Goal: Transaction & Acquisition: Purchase product/service

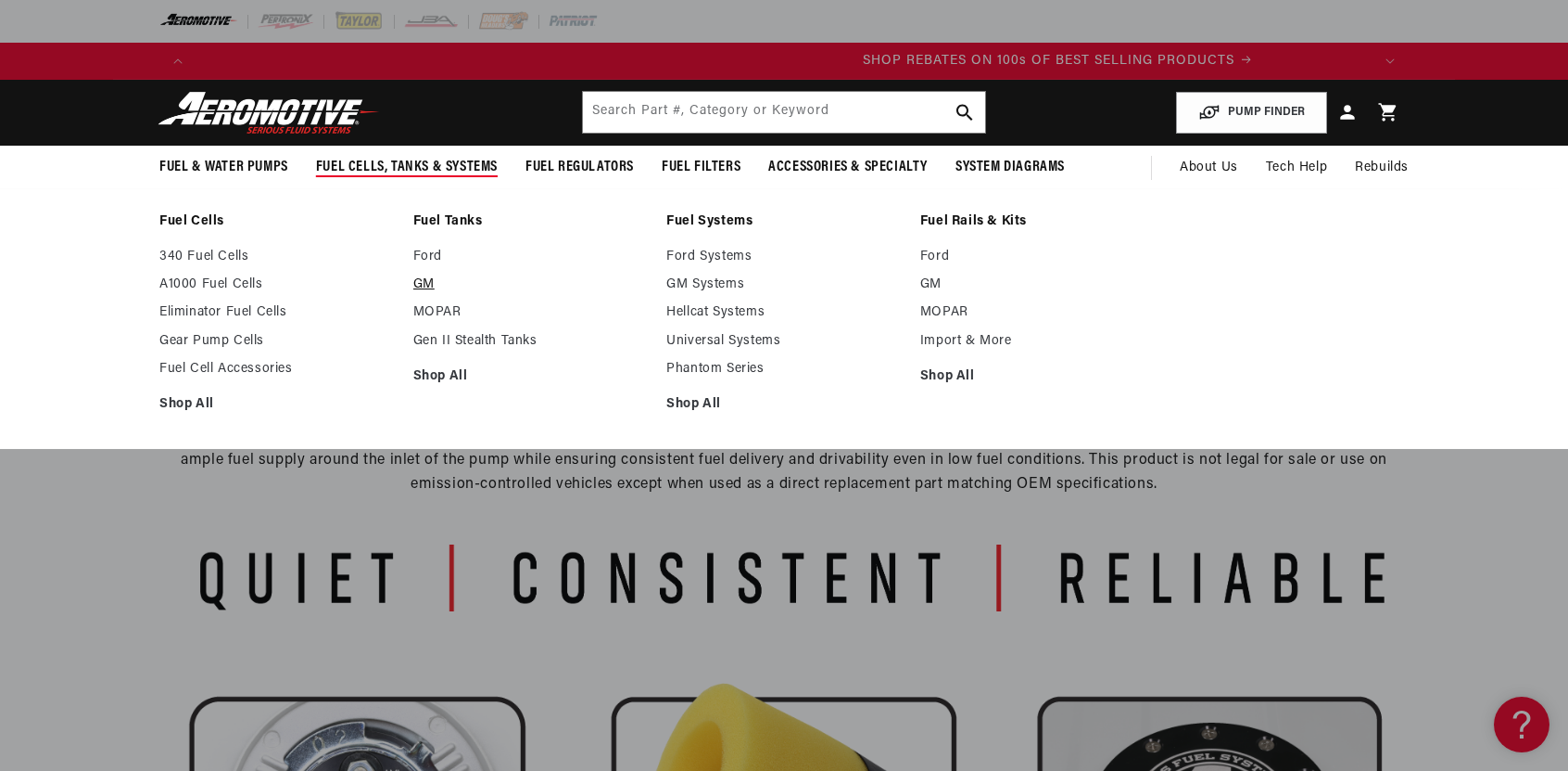
scroll to position [0, 2351]
click at [428, 288] on link "GM" at bounding box center [531, 285] width 236 height 17
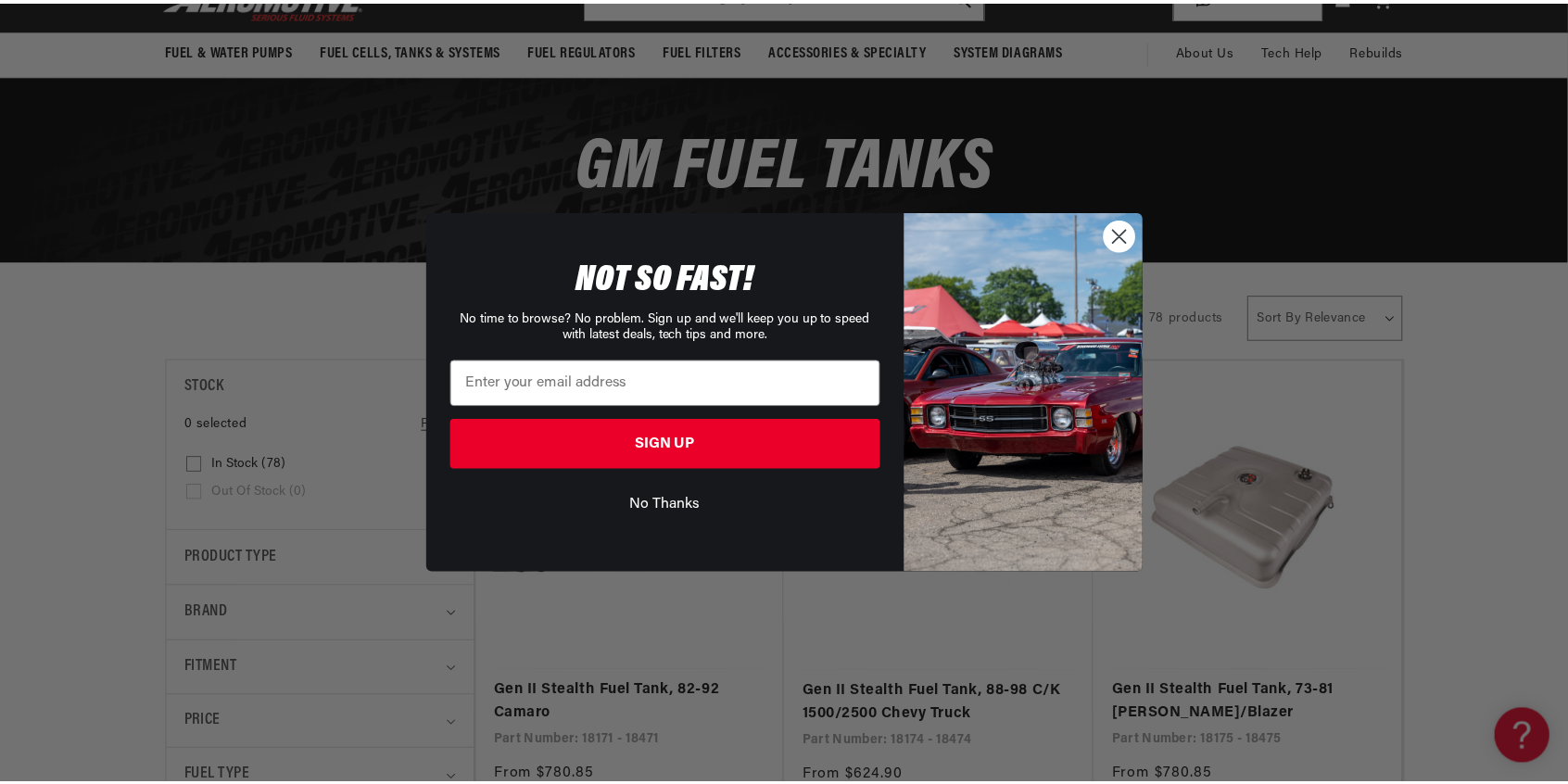
scroll to position [0, 1175]
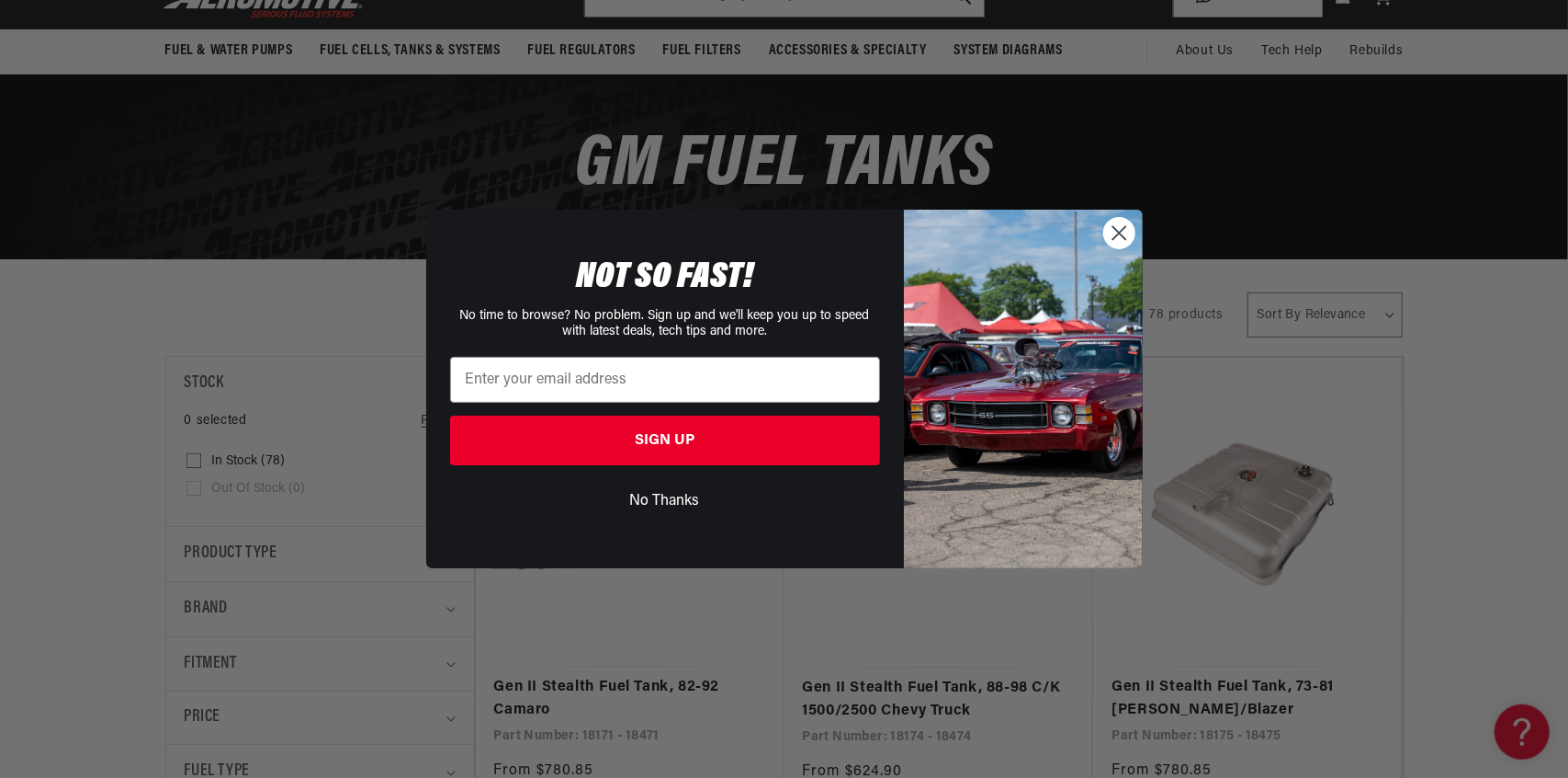
click at [1122, 225] on circle "Close dialog" at bounding box center [1118, 233] width 30 height 30
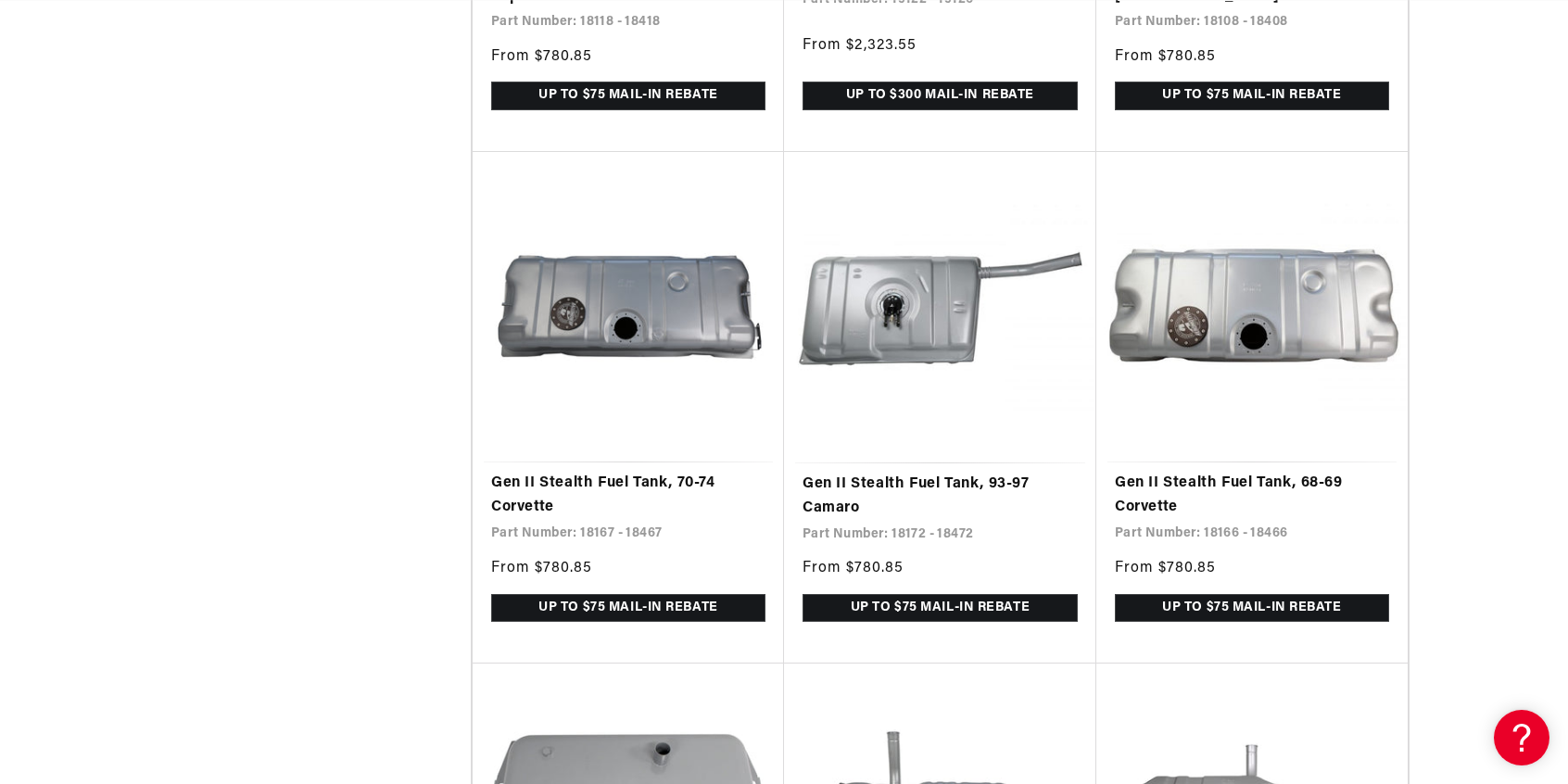
scroll to position [0, 0]
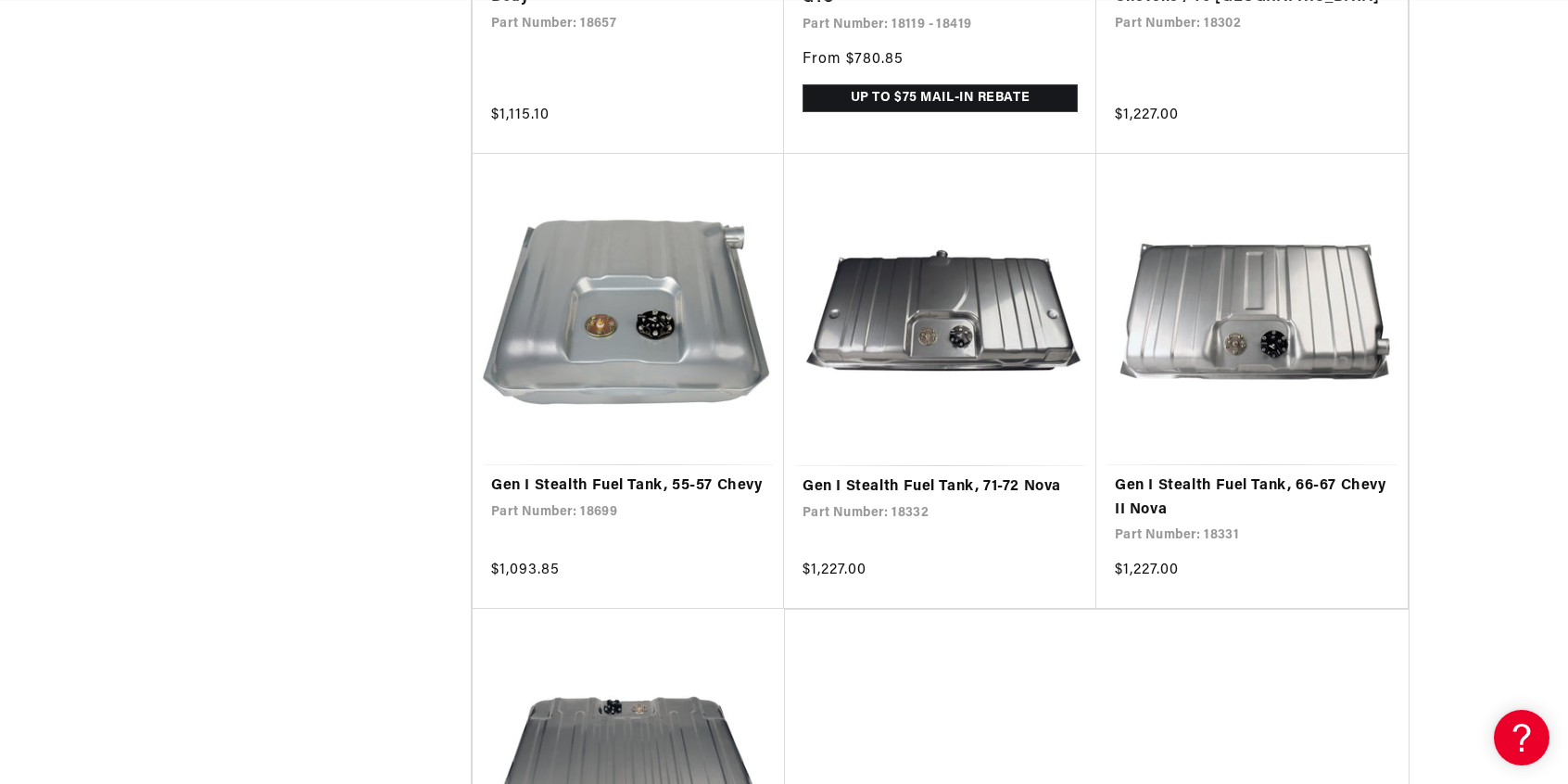
scroll to position [8042, 0]
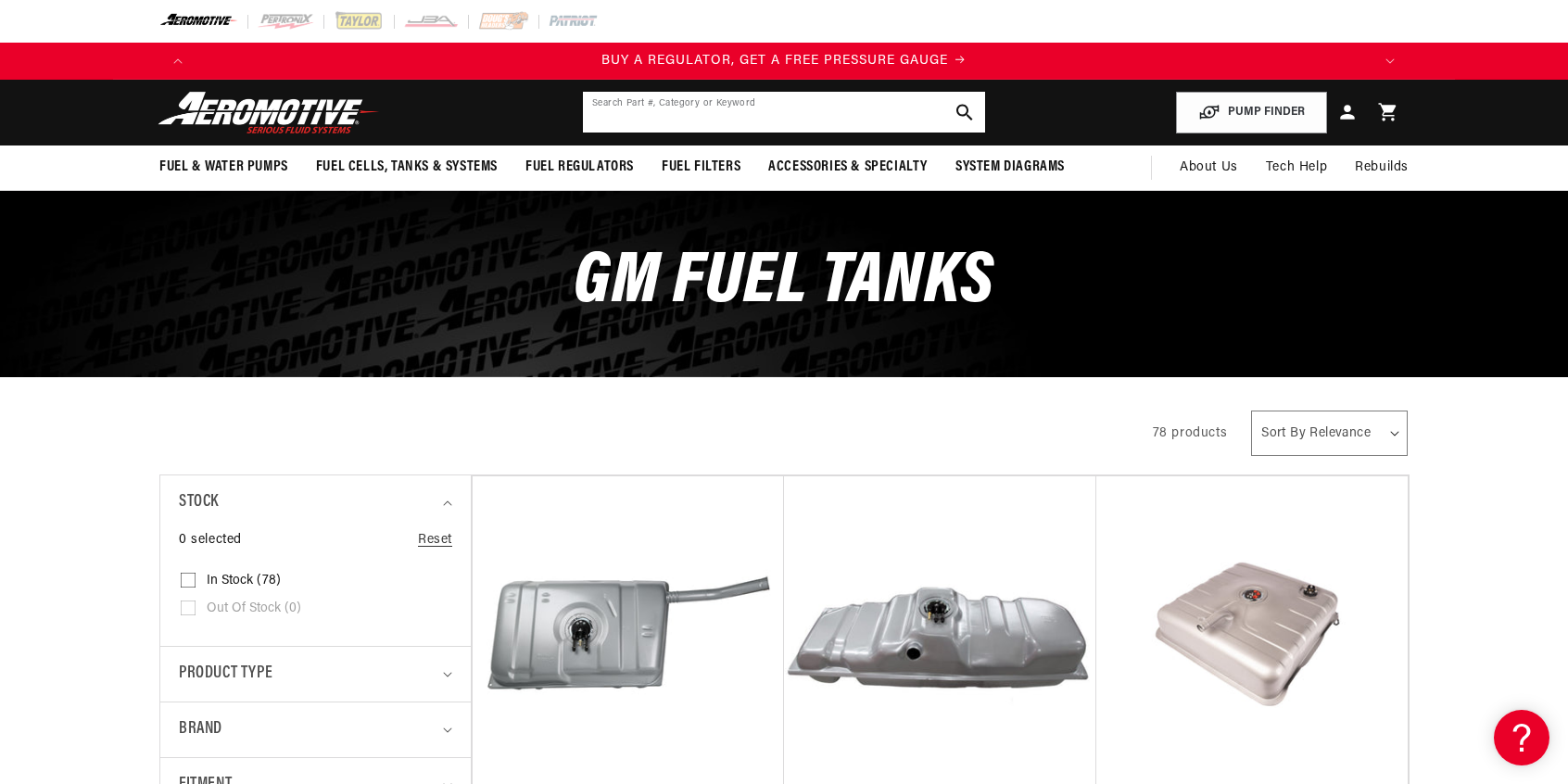
click at [810, 118] on input "text" at bounding box center [784, 112] width 402 height 41
type input "elcamino"
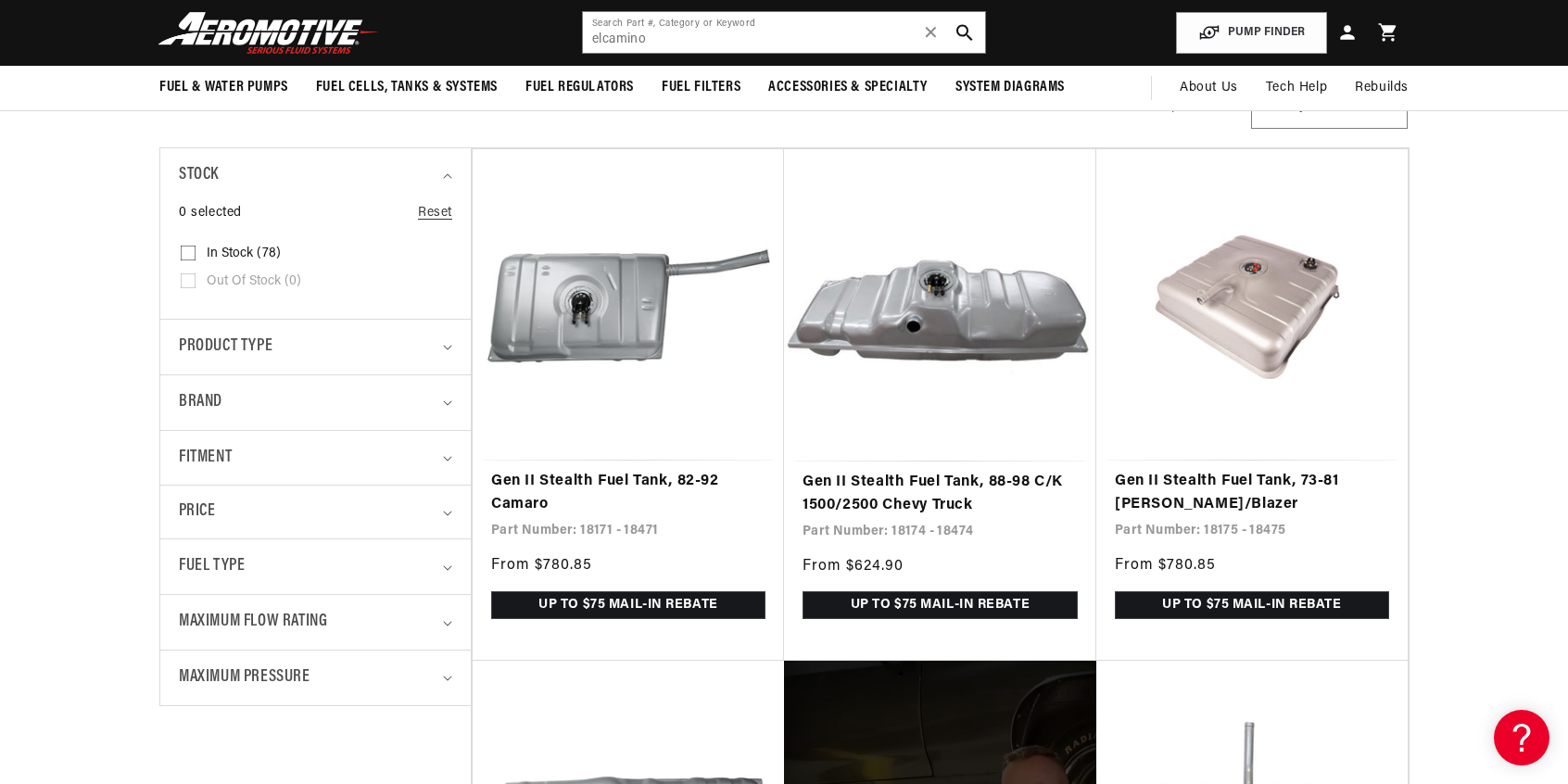
scroll to position [0, 2349]
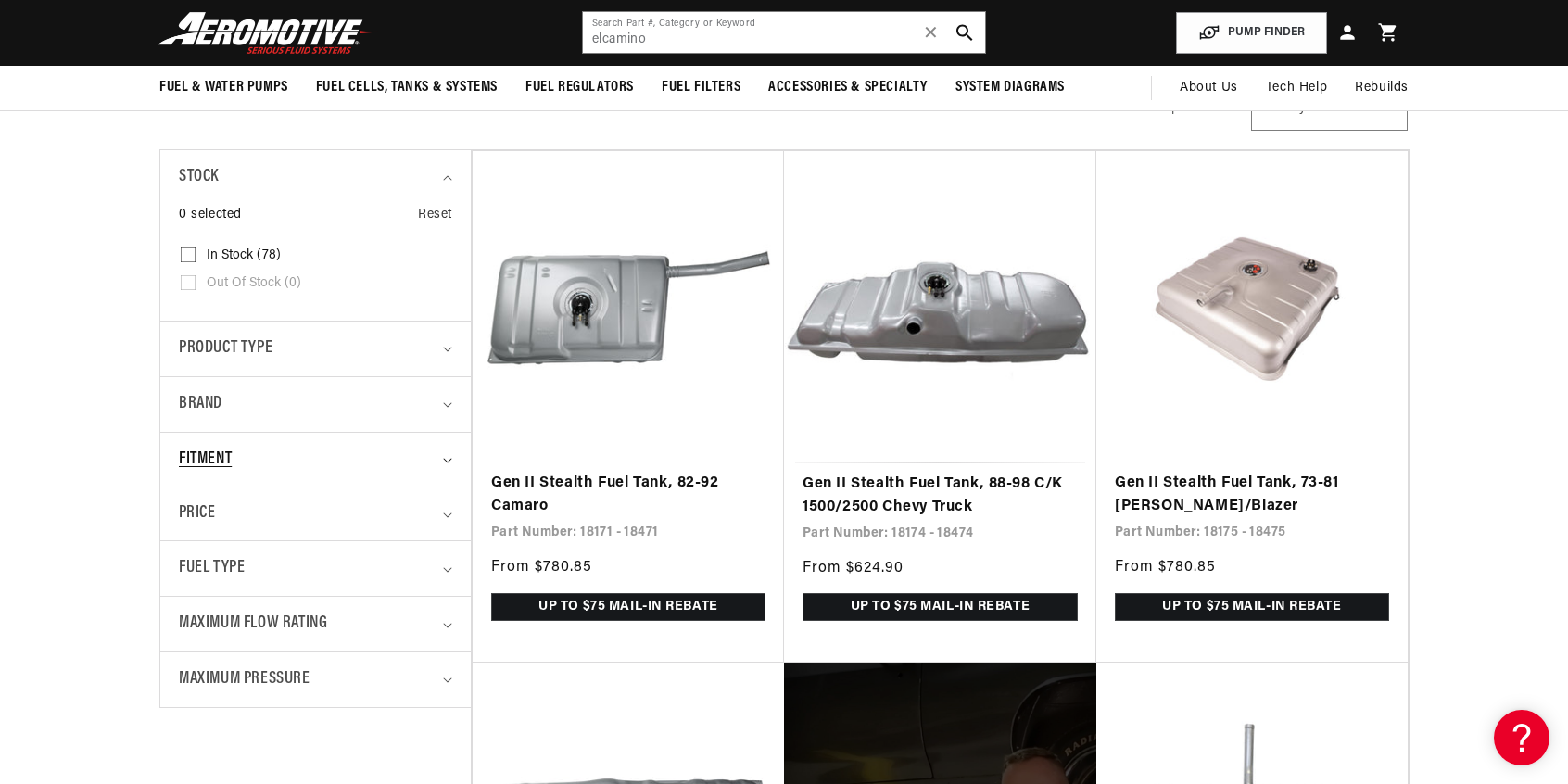
click at [448, 458] on icon "Fitment (0 selected)" at bounding box center [448, 461] width 9 height 6
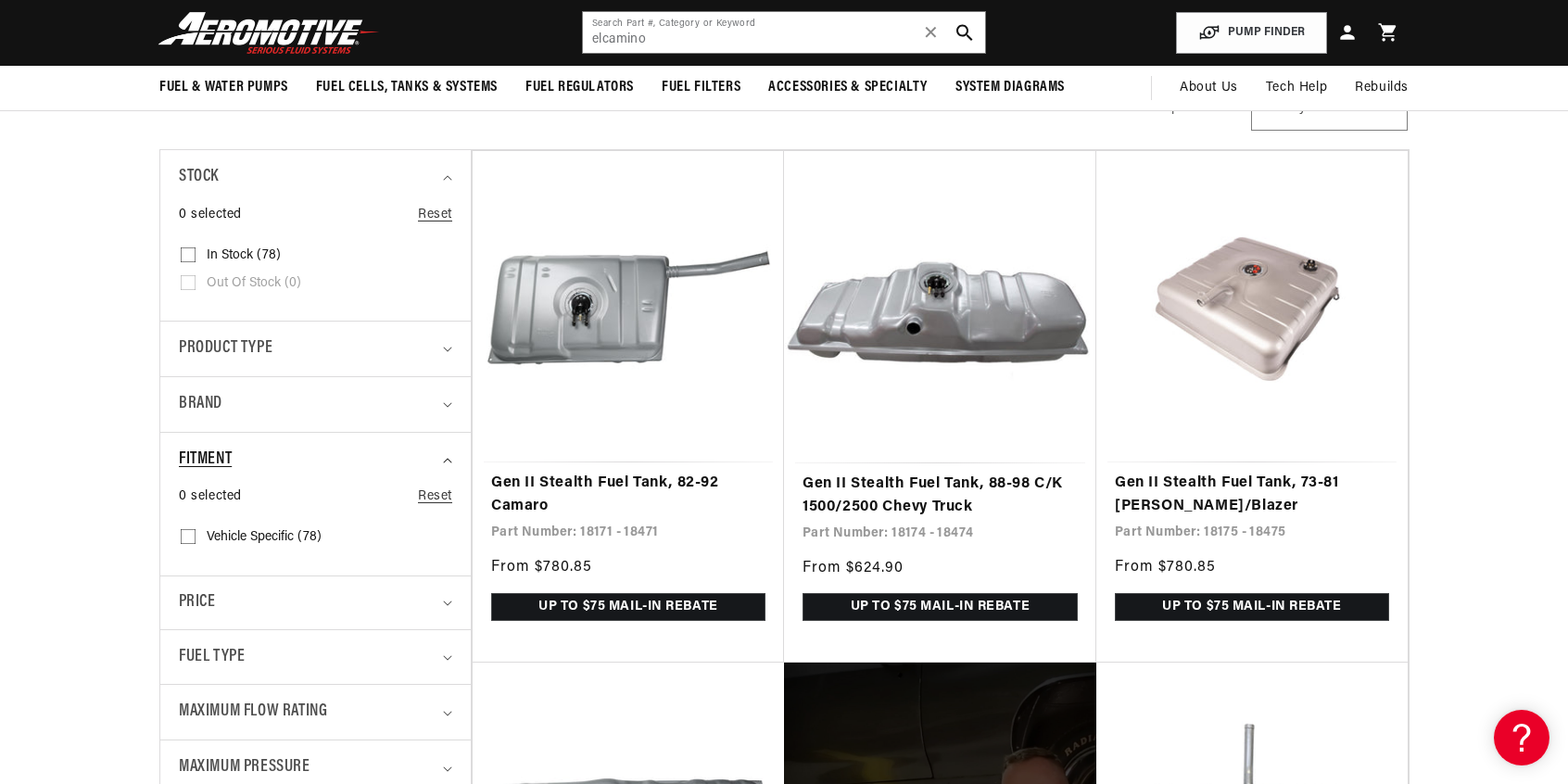
click at [448, 458] on icon "Fitment (0 selected)" at bounding box center [448, 461] width 9 height 6
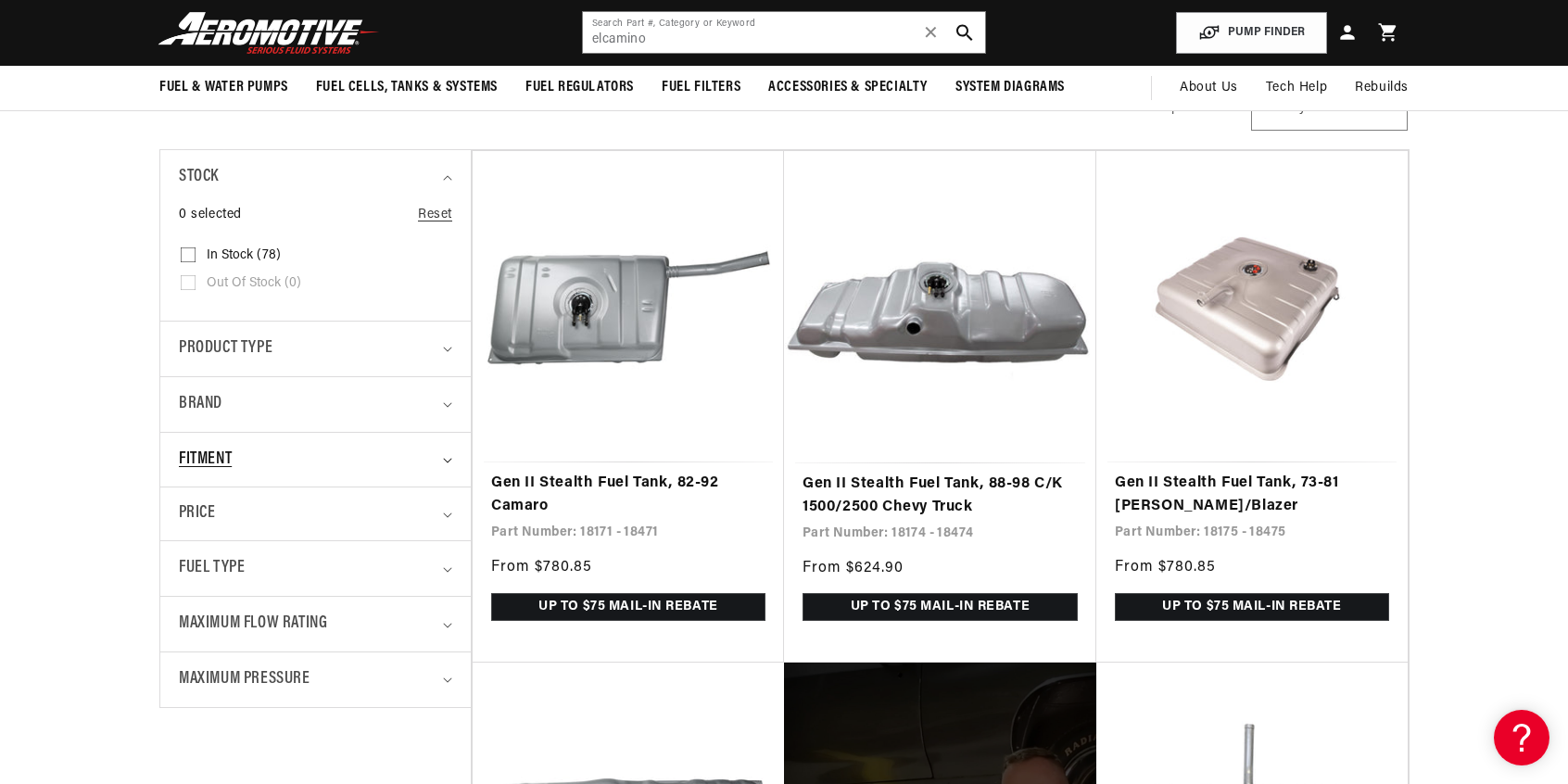
scroll to position [0, 3525]
click at [453, 460] on icon "Fitment (0 selected)" at bounding box center [448, 461] width 9 height 6
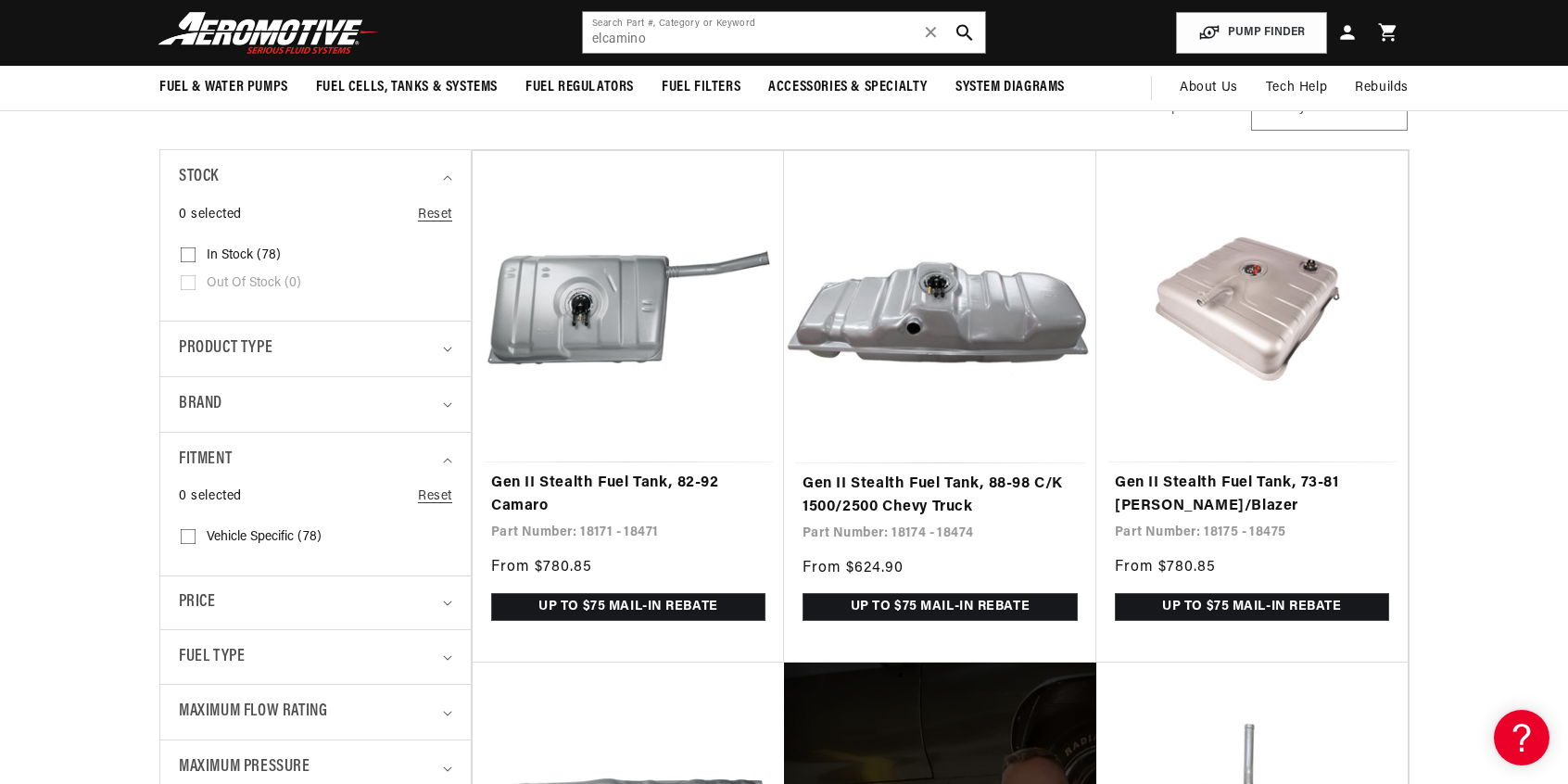
click at [190, 535] on input "Vehicle Specific (78) Vehicle Specific (78 products)" at bounding box center [188, 540] width 15 height 15
checkbox input "true"
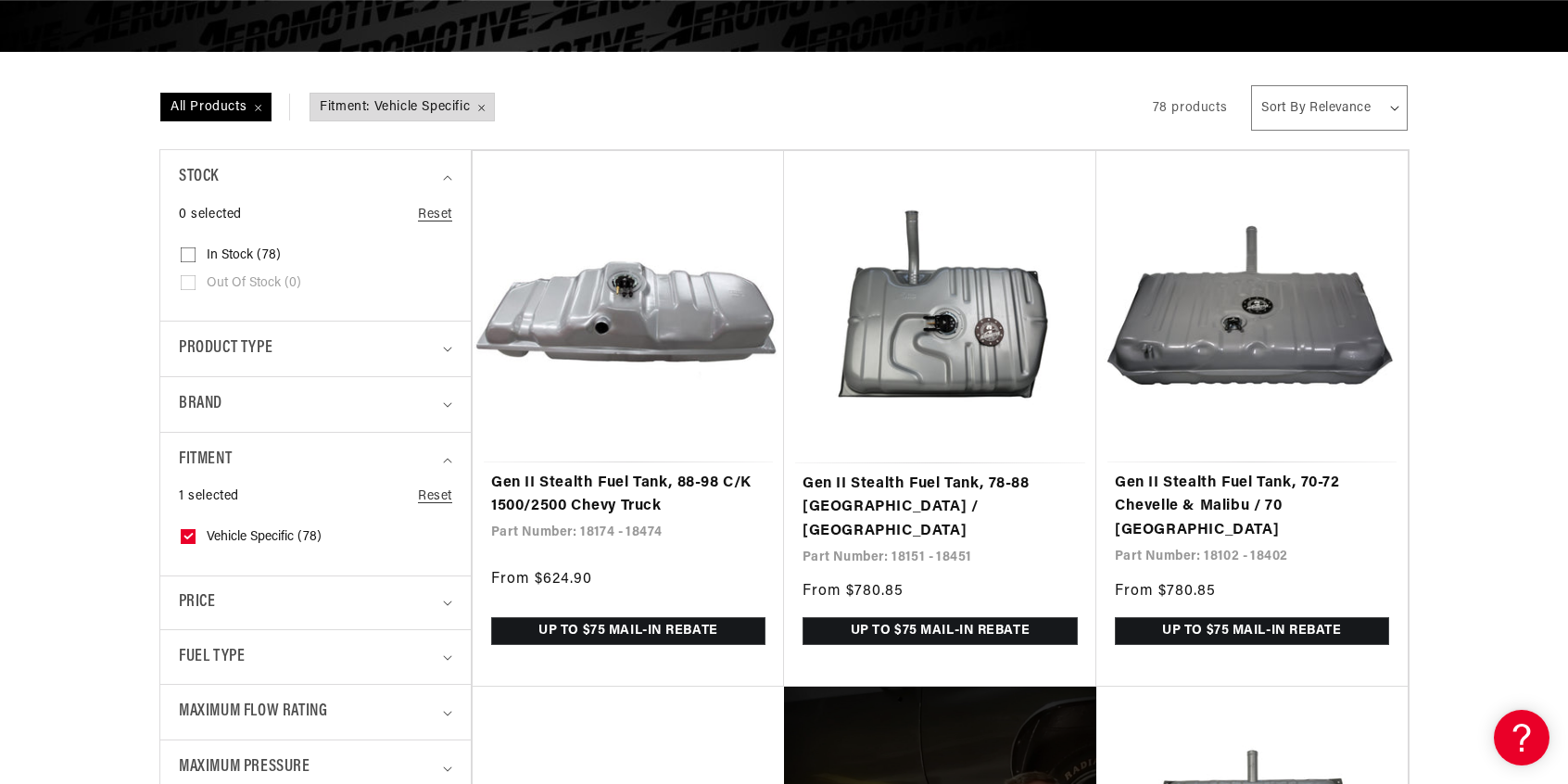
scroll to position [0, 2322]
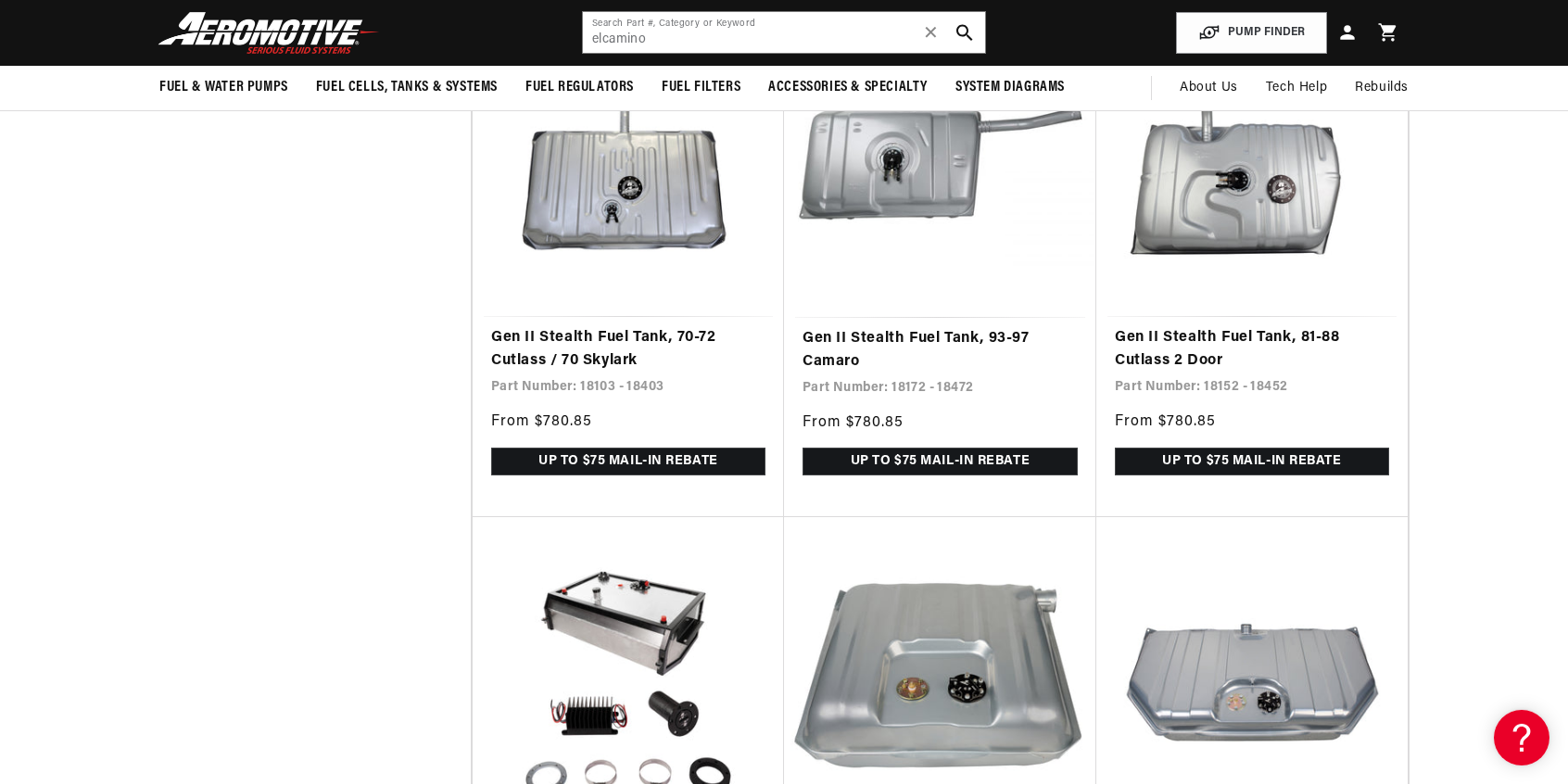
click at [312, 33] on img at bounding box center [269, 32] width 232 height 44
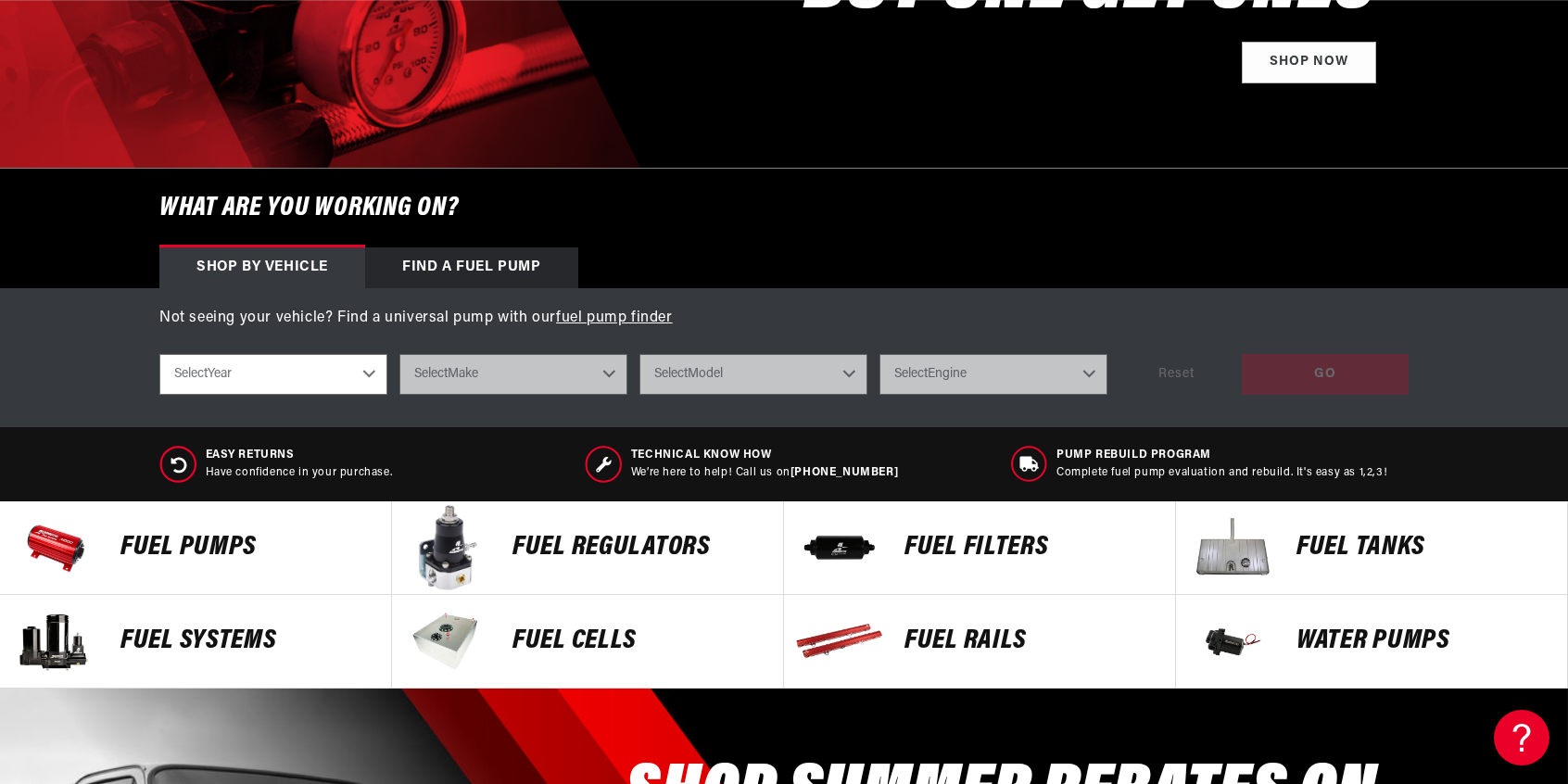
scroll to position [413, 0]
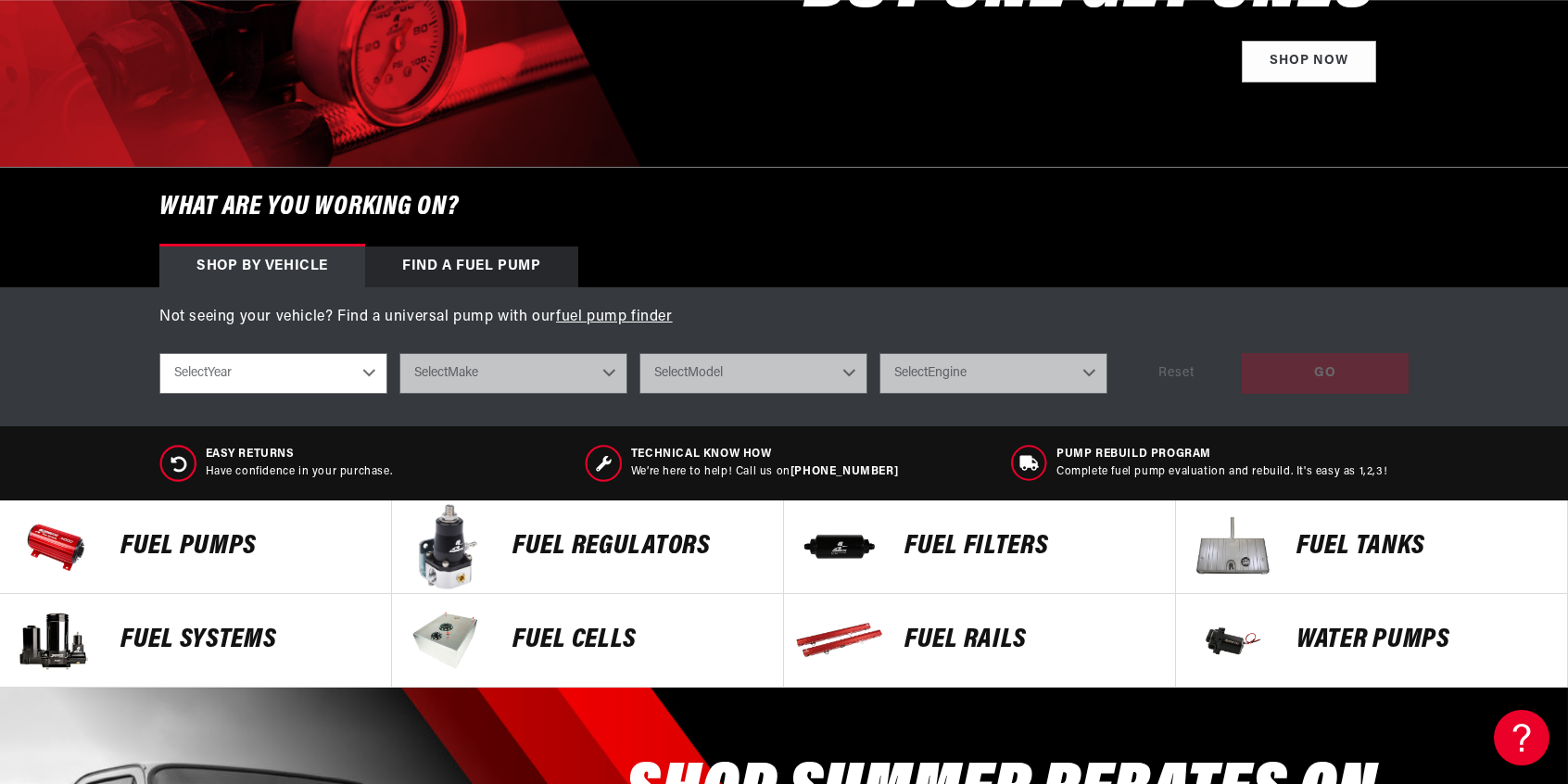
click at [373, 373] on select "Select Year 2023 2022 2021 2020 2019 2018 2017 2016 2015 2014 2013 2012 2011 20…" at bounding box center [274, 373] width 228 height 41
select select "1985"
click at [159, 353] on select "Select Year 2023 2022 2021 2020 2019 2018 2017 2016 2015 2014 2013 2012 2011 20…" at bounding box center [274, 373] width 228 height 41
select select "1985"
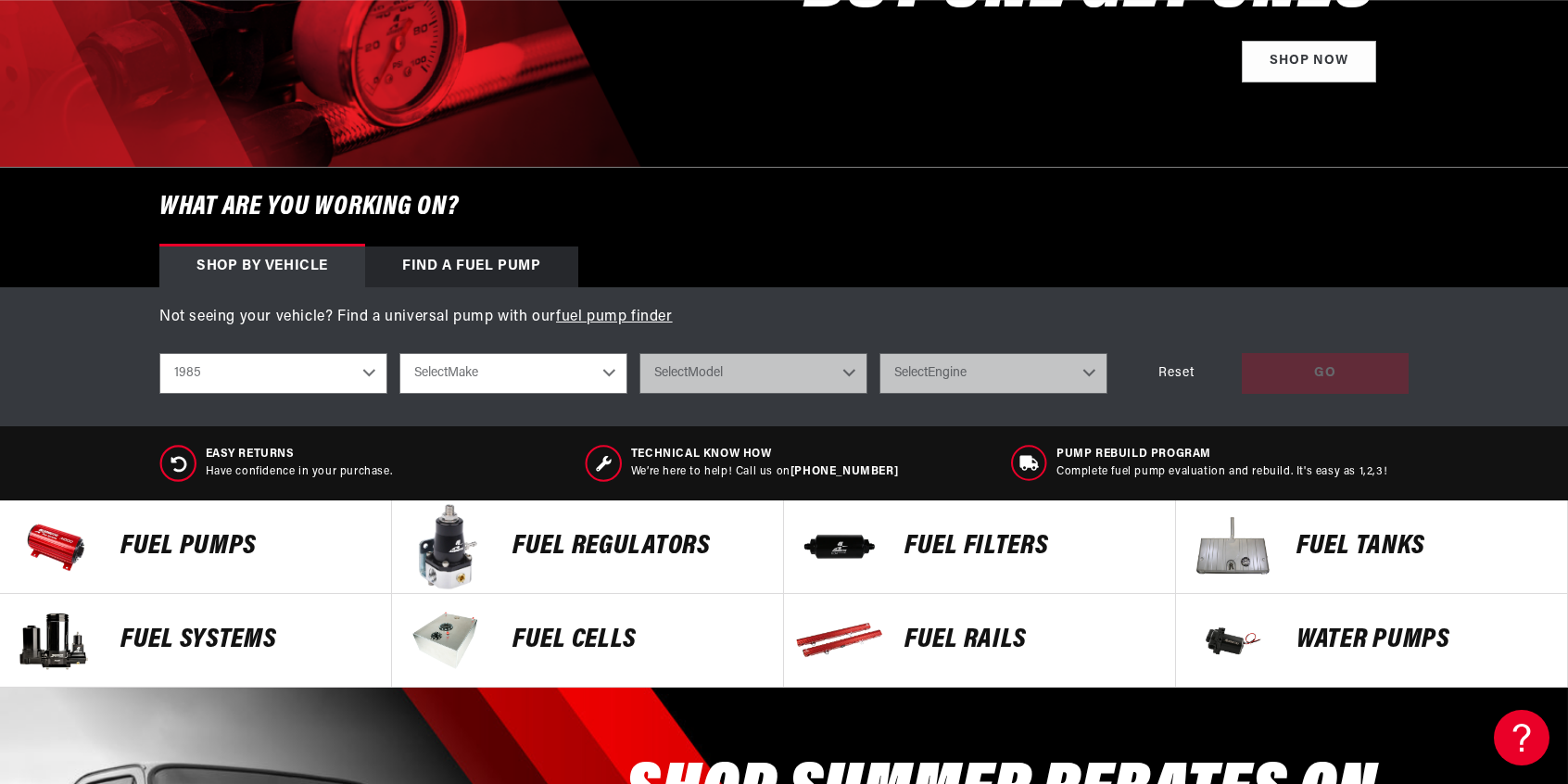
click at [513, 355] on select "Select Make Buick Chevrolet Chrysler Ford Nissan Oldsmobile Pontiac Toyota" at bounding box center [514, 373] width 228 height 41
select select "Chevrolet"
click at [400, 353] on select "Select Make Buick Chevrolet Chrysler Ford Nissan Oldsmobile Pontiac Toyota" at bounding box center [514, 373] width 228 height 41
select select "Chevrolet"
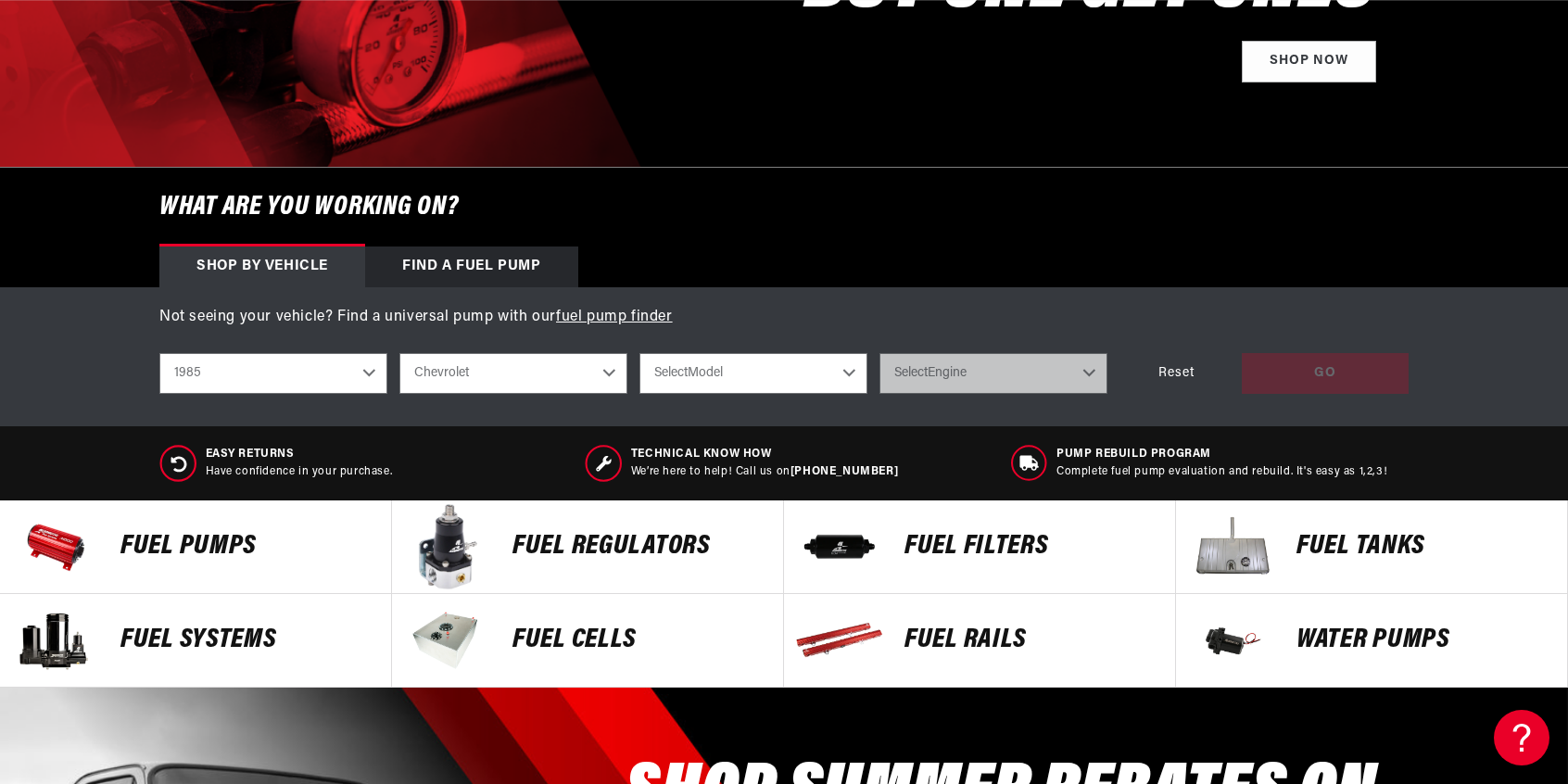
click at [701, 373] on select "Select Model Camaro Corvette Monte Carlo S10 S10 Blazer" at bounding box center [754, 373] width 228 height 41
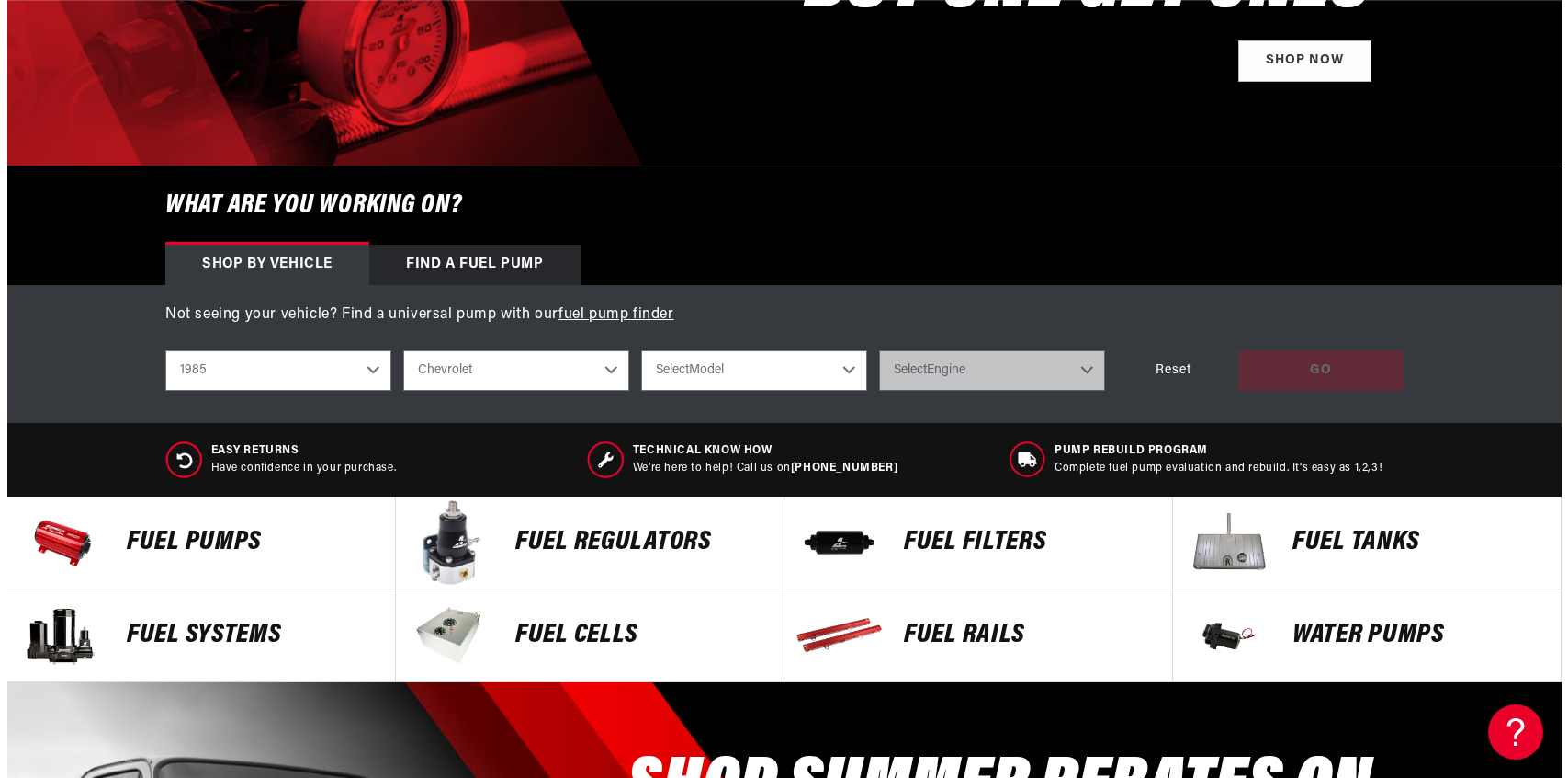
scroll to position [0, 3494]
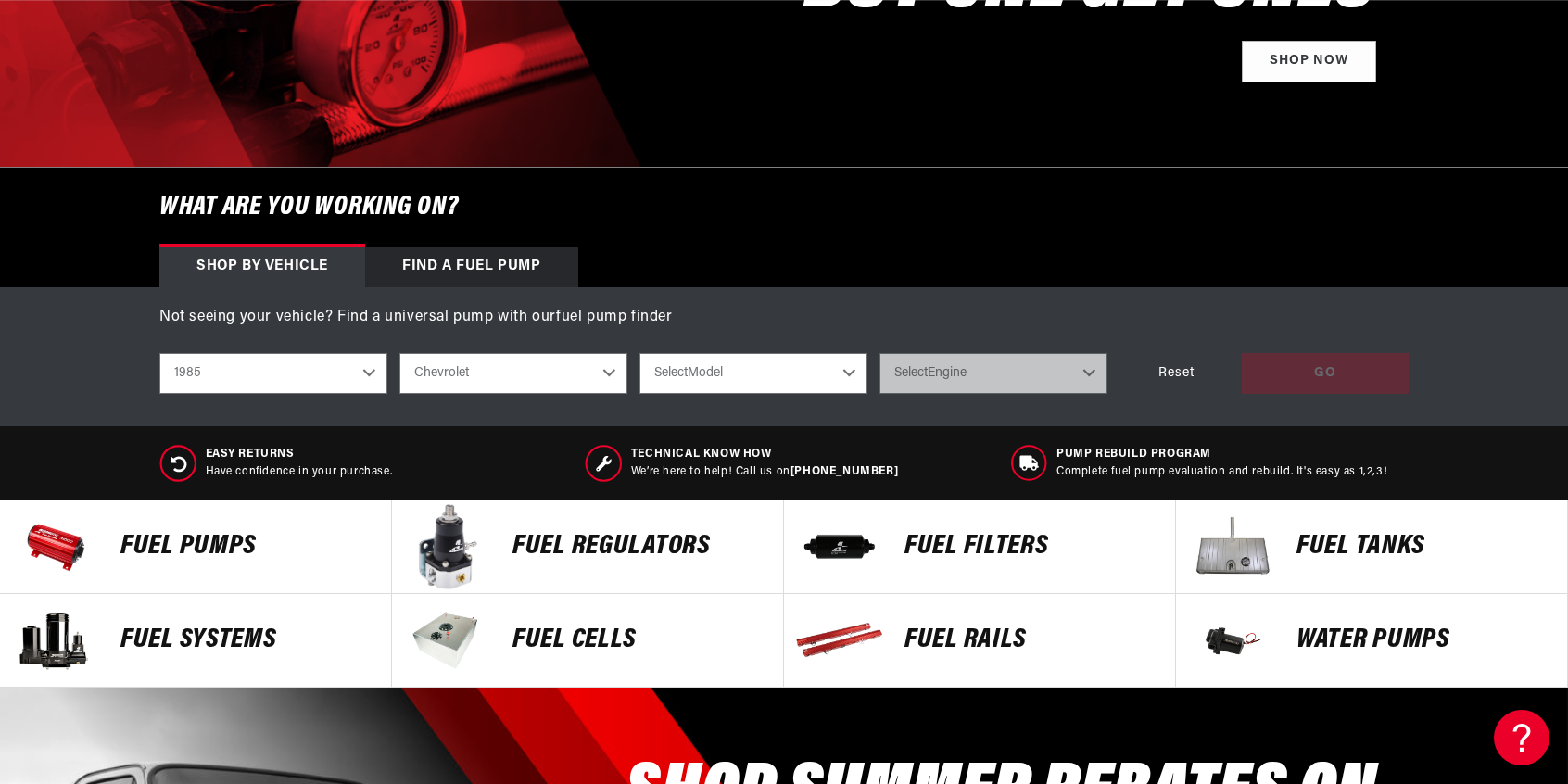
click at [868, 258] on div "Shop by vehicle Find a Fuel Pump" at bounding box center [784, 267] width 1342 height 41
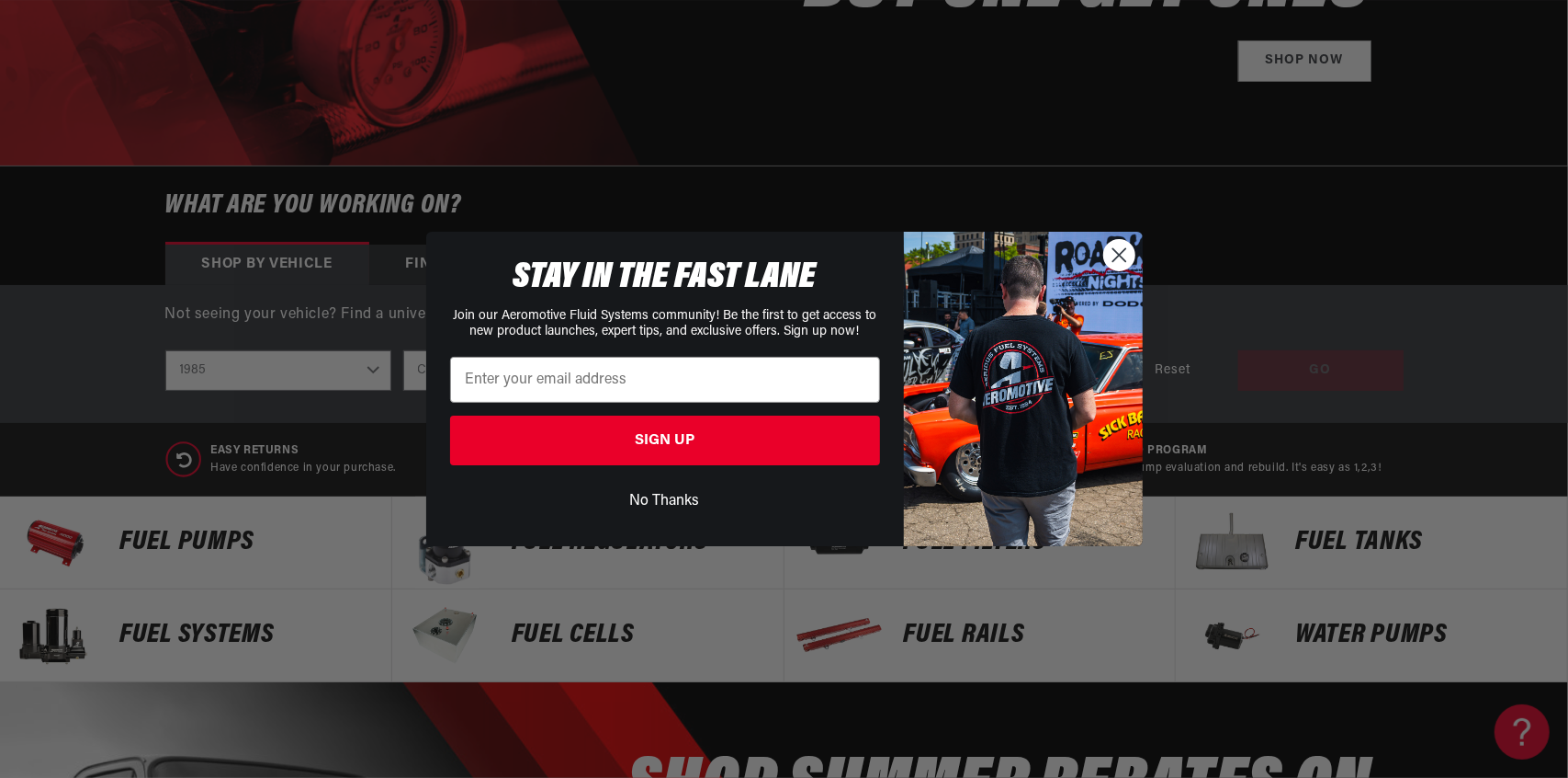
scroll to position [0, 2330]
